Goal: Task Accomplishment & Management: Use online tool/utility

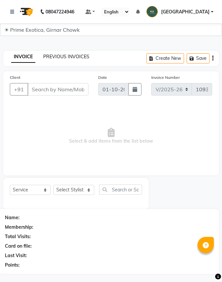
click at [73, 58] on link "PREVIOUS INVOICES" at bounding box center [66, 57] width 46 height 6
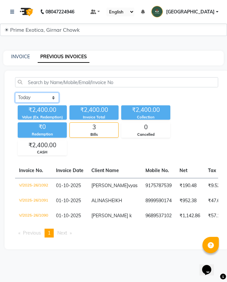
click at [52, 97] on select "[DATE] [DATE] Custom Range" at bounding box center [37, 98] width 44 height 10
click at [51, 99] on select "[DATE] [DATE] Custom Range" at bounding box center [37, 98] width 44 height 10
drag, startPoint x: 11, startPoint y: 51, endPoint x: 17, endPoint y: 59, distance: 9.6
click at [11, 52] on div "INVOICE PREVIOUS INVOICES" at bounding box center [113, 58] width 220 height 15
click at [17, 59] on link "INVOICE" at bounding box center [20, 57] width 19 height 6
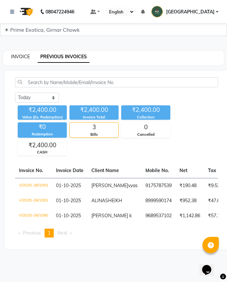
select select "service"
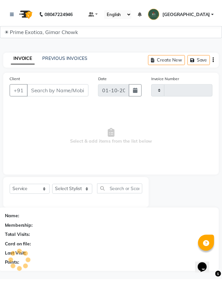
scroll to position [2, 0]
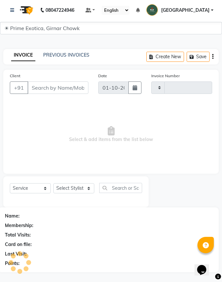
type input "1093"
select select "5796"
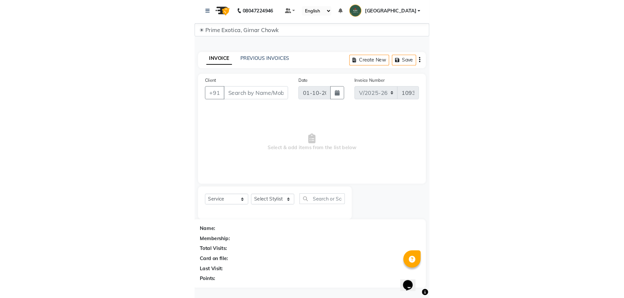
scroll to position [0, 0]
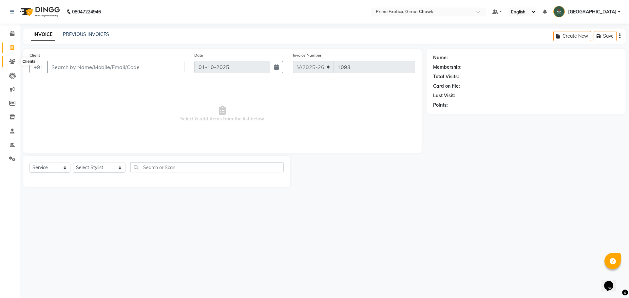
click at [12, 59] on span at bounding box center [12, 62] width 11 height 8
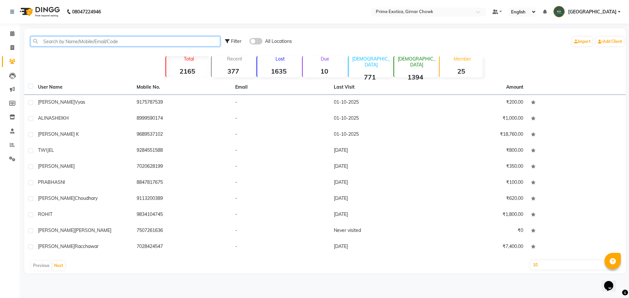
click at [82, 36] on input "text" at bounding box center [125, 41] width 190 height 10
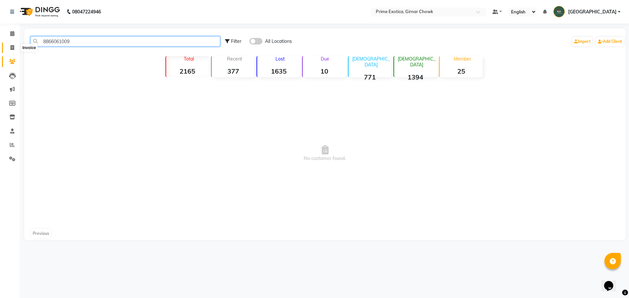
type input "8866061009"
click at [12, 48] on icon at bounding box center [12, 47] width 4 height 5
select select "service"
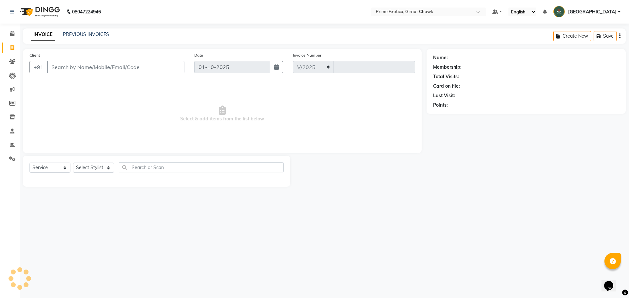
select select "5796"
type input "1093"
click at [103, 169] on select "Select Stylist [PERSON_NAME] ADMIN [PERSON_NAME] [PERSON_NAME] [PERSON_NAME] [P…" at bounding box center [99, 168] width 52 height 10
select select "80005"
click at [73, 163] on select "Select Stylist [PERSON_NAME] ADMIN [PERSON_NAME] [PERSON_NAME] [PERSON_NAME] [P…" at bounding box center [99, 168] width 52 height 10
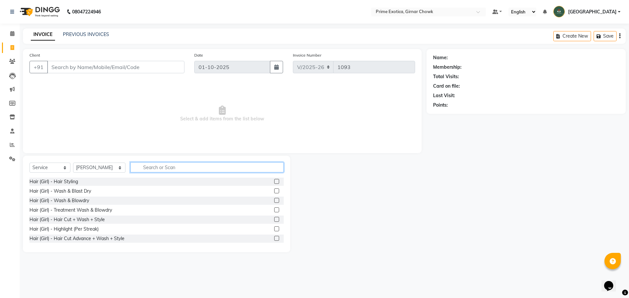
click at [142, 165] on input "text" at bounding box center [206, 167] width 153 height 10
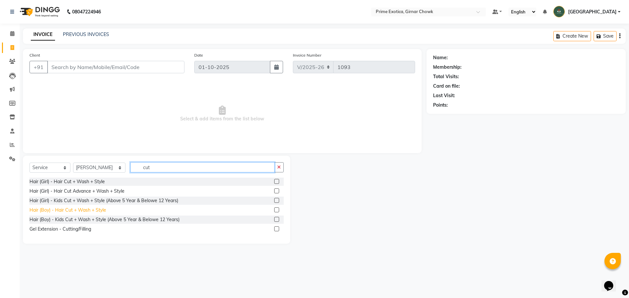
type input "cut"
click at [90, 211] on div "Hair (Boy) - Hair Cut + Wash + Style" at bounding box center [67, 210] width 77 height 7
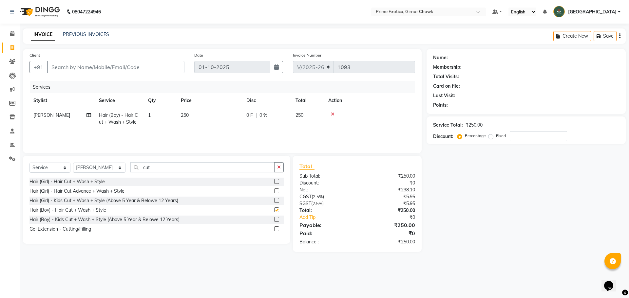
checkbox input "false"
click at [169, 167] on input "cut" at bounding box center [202, 167] width 144 height 10
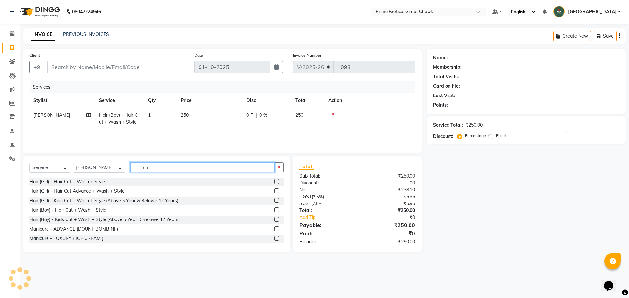
type input "c"
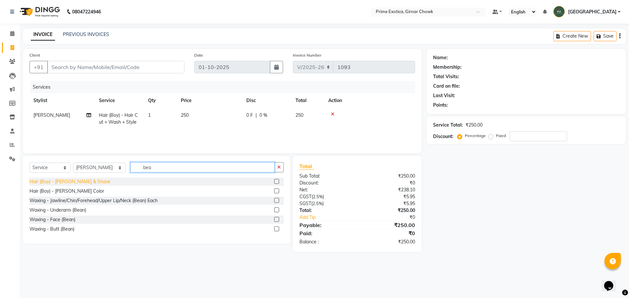
type input "bea"
click at [60, 182] on div "Hair (Boy) - [PERSON_NAME] & Shave" at bounding box center [69, 182] width 81 height 7
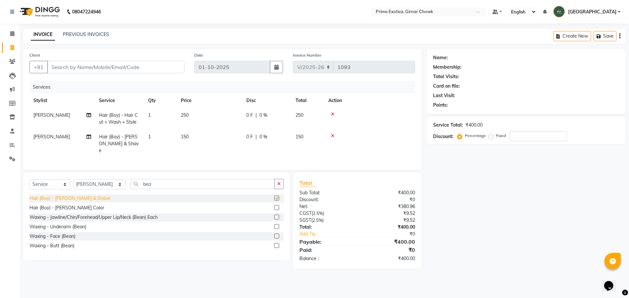
checkbox input "false"
click at [91, 68] on input "Client" at bounding box center [115, 67] width 137 height 12
type input "8"
type input "0"
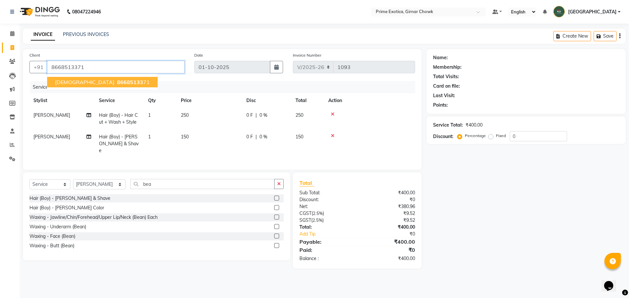
type input "8668513371"
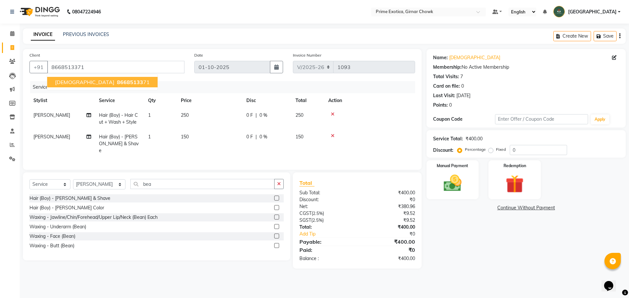
click at [116, 83] on ngb-highlight "86685133 71" at bounding box center [133, 82] width 34 height 7
click at [222, 185] on img at bounding box center [452, 184] width 30 height 22
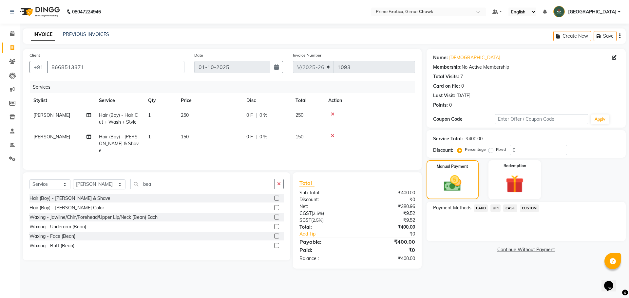
click at [222, 209] on span "UPI" at bounding box center [495, 209] width 10 height 8
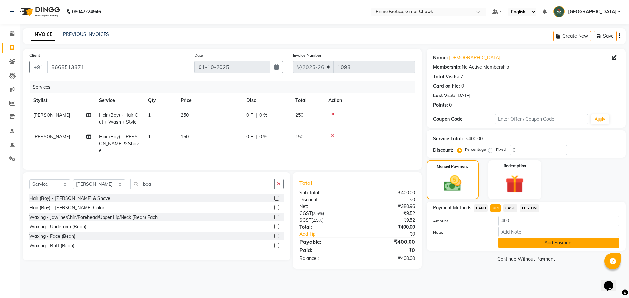
click at [222, 245] on button "Add Payment" at bounding box center [558, 243] width 121 height 10
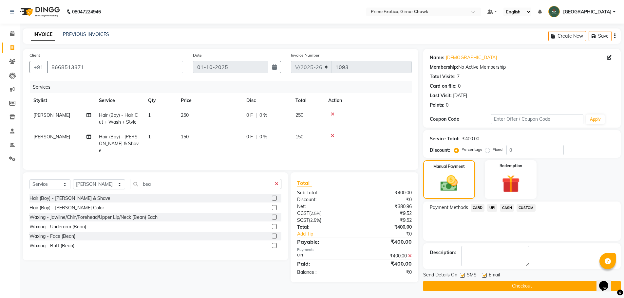
click at [222, 282] on button "Checkout" at bounding box center [521, 286] width 197 height 10
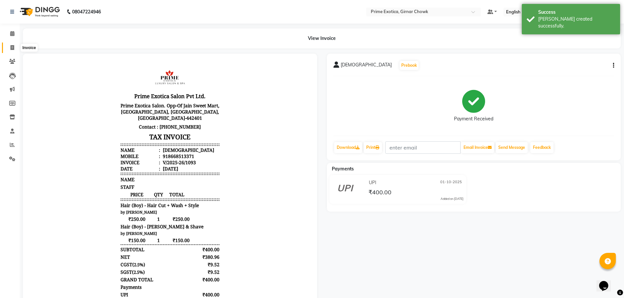
click at [11, 48] on icon at bounding box center [12, 47] width 4 height 5
select select "service"
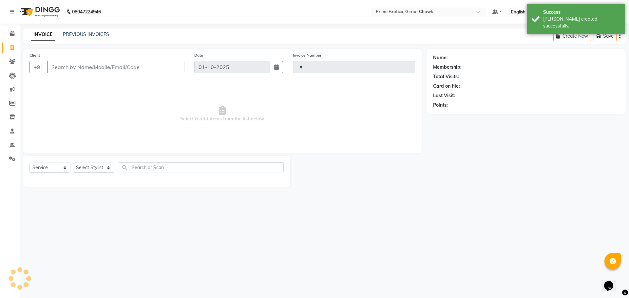
type input "1094"
select select "5796"
click at [90, 35] on link "PREVIOUS INVOICES" at bounding box center [86, 34] width 46 height 6
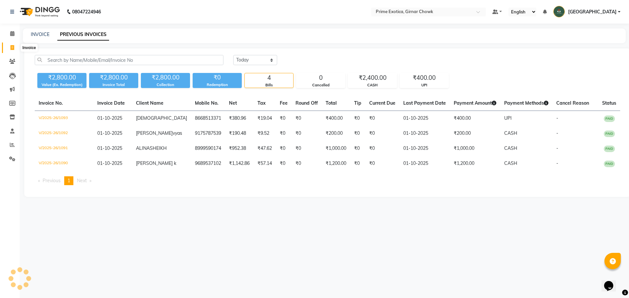
click at [11, 49] on icon at bounding box center [12, 47] width 4 height 5
select select "service"
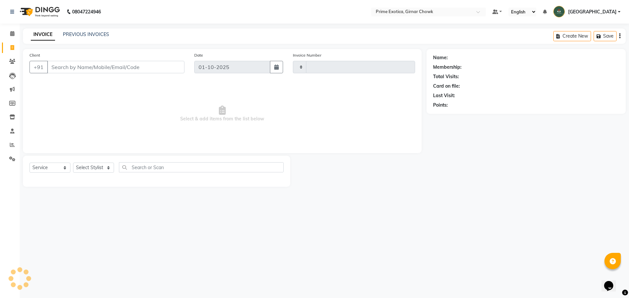
type input "1094"
select select "5796"
